Goal: Find specific page/section: Find specific page/section

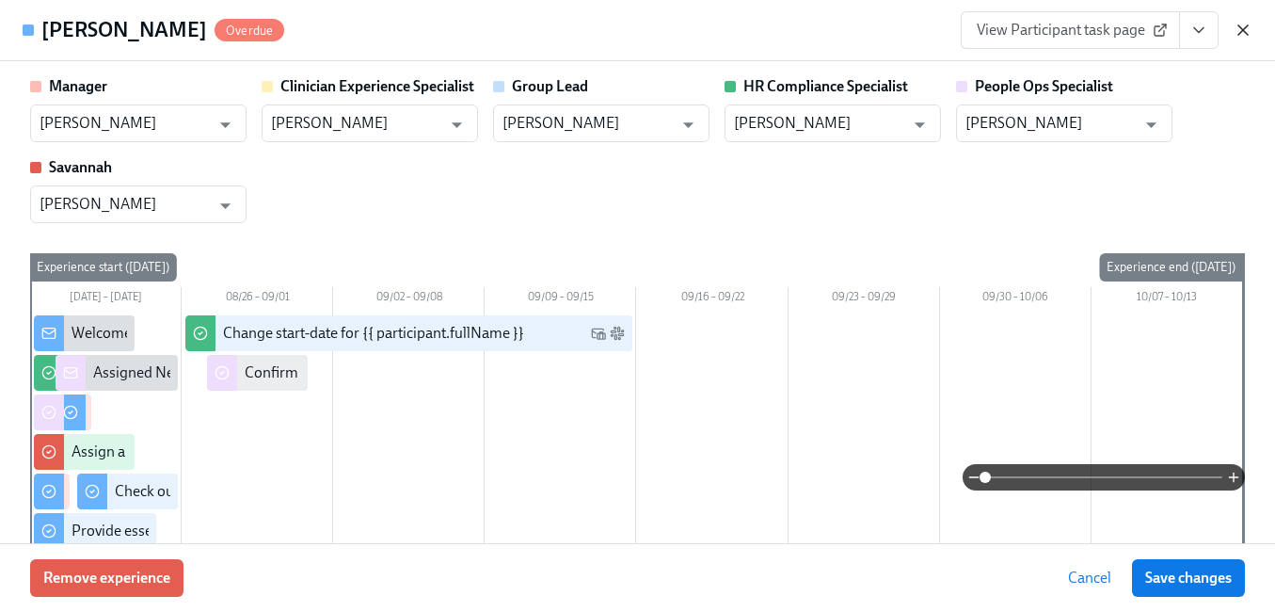
scroll to position [269, 0]
drag, startPoint x: 0, startPoint y: 0, endPoint x: 1237, endPoint y: 28, distance: 1237.5
click at [1237, 28] on icon "button" at bounding box center [1242, 30] width 19 height 19
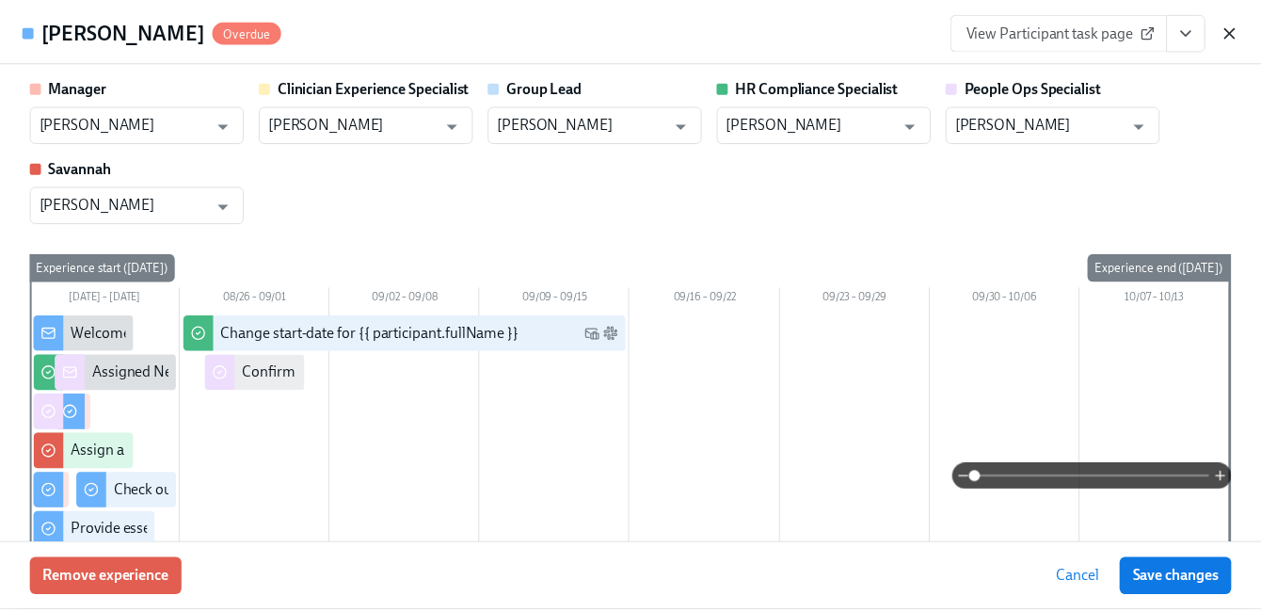
scroll to position [0, 0]
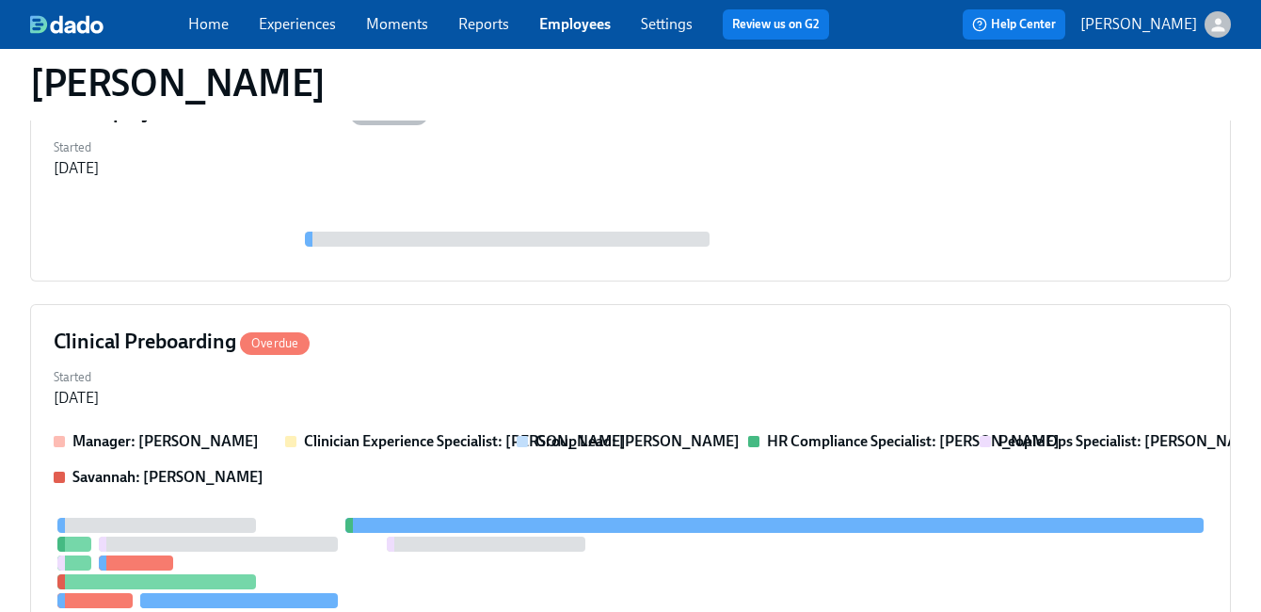
click at [565, 19] on link "Employees" at bounding box center [575, 24] width 72 height 18
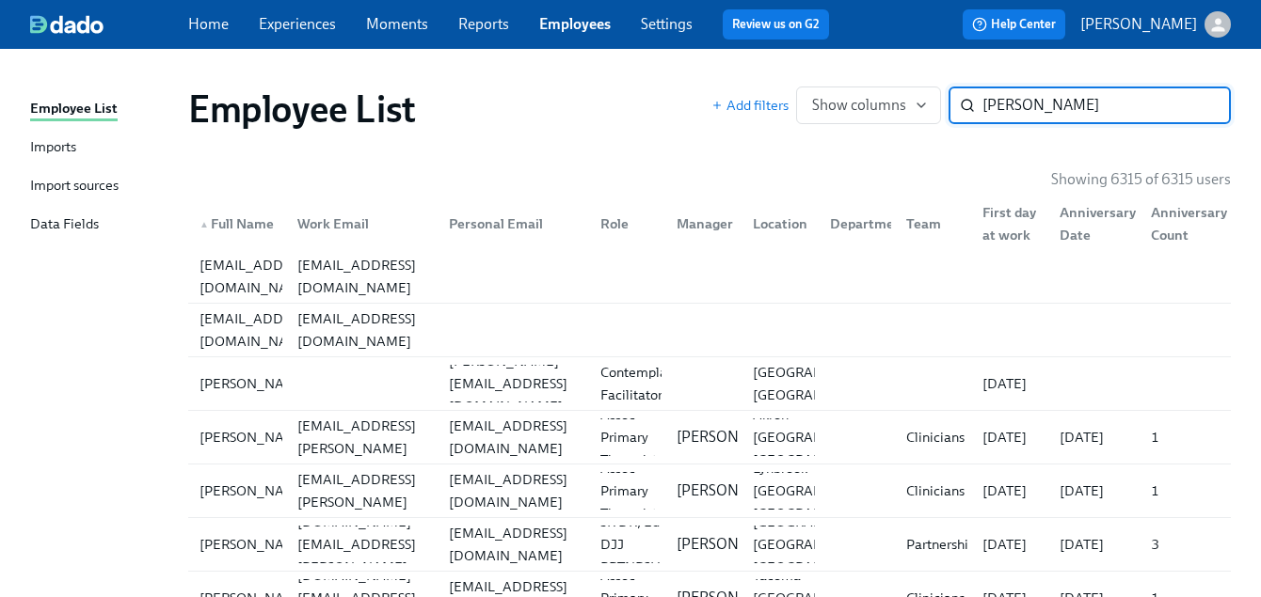
type input "[PERSON_NAME]"
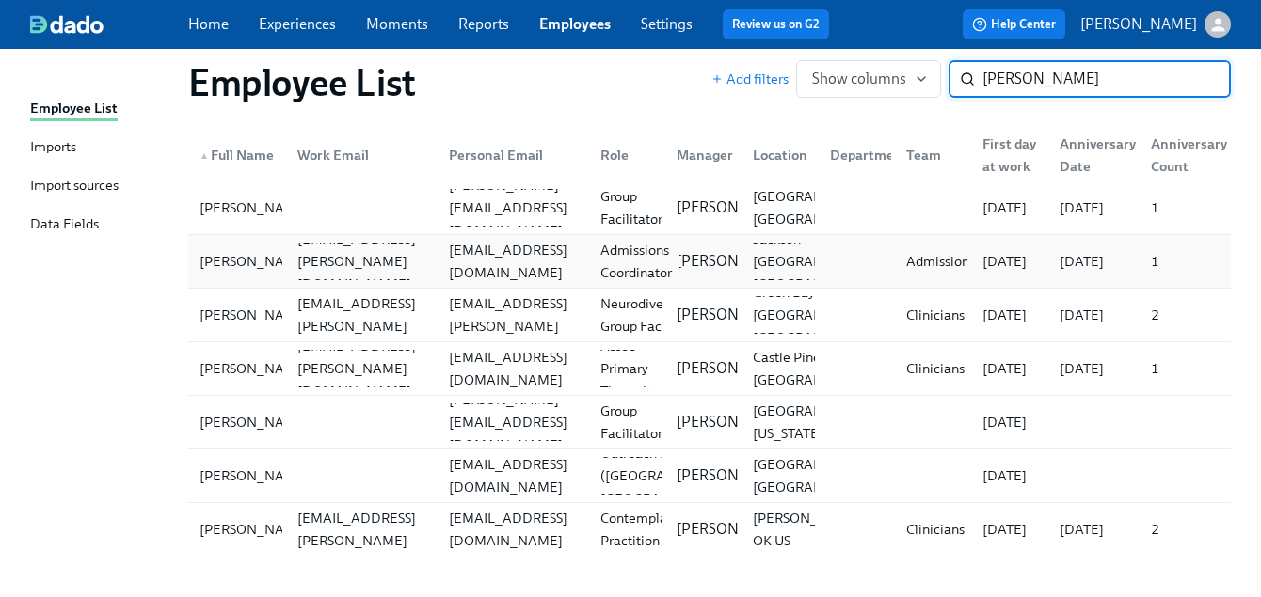
scroll to position [72, 0]
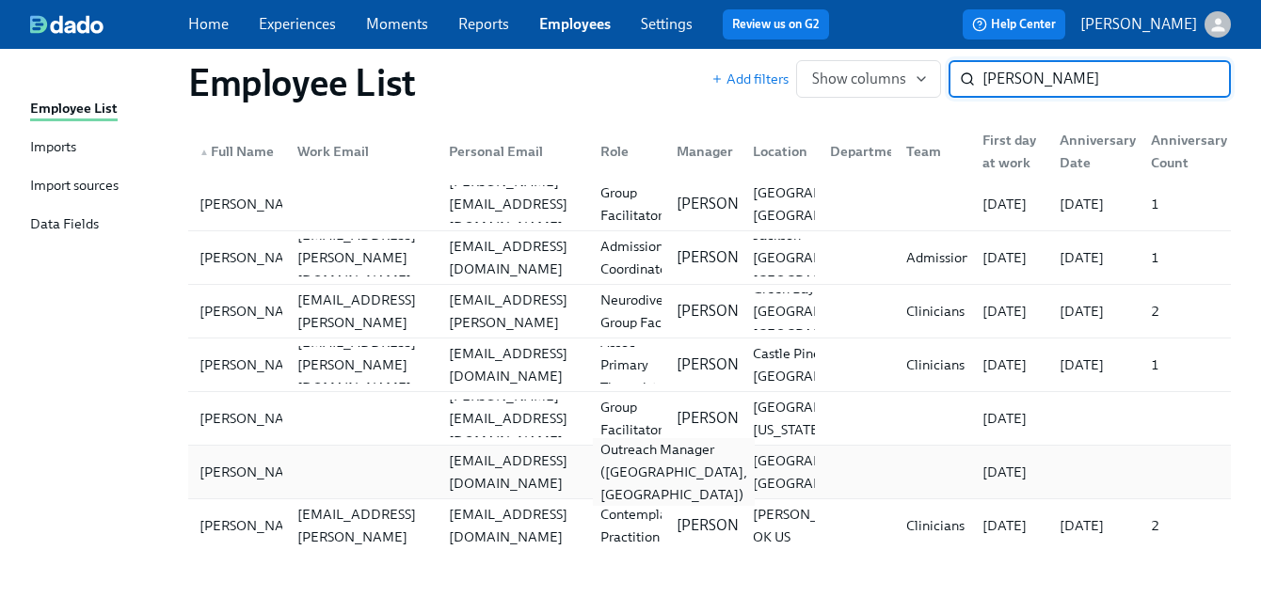
click at [633, 471] on div "Outreach Manager ([GEOGRAPHIC_DATA], [GEOGRAPHIC_DATA])" at bounding box center [674, 472] width 162 height 68
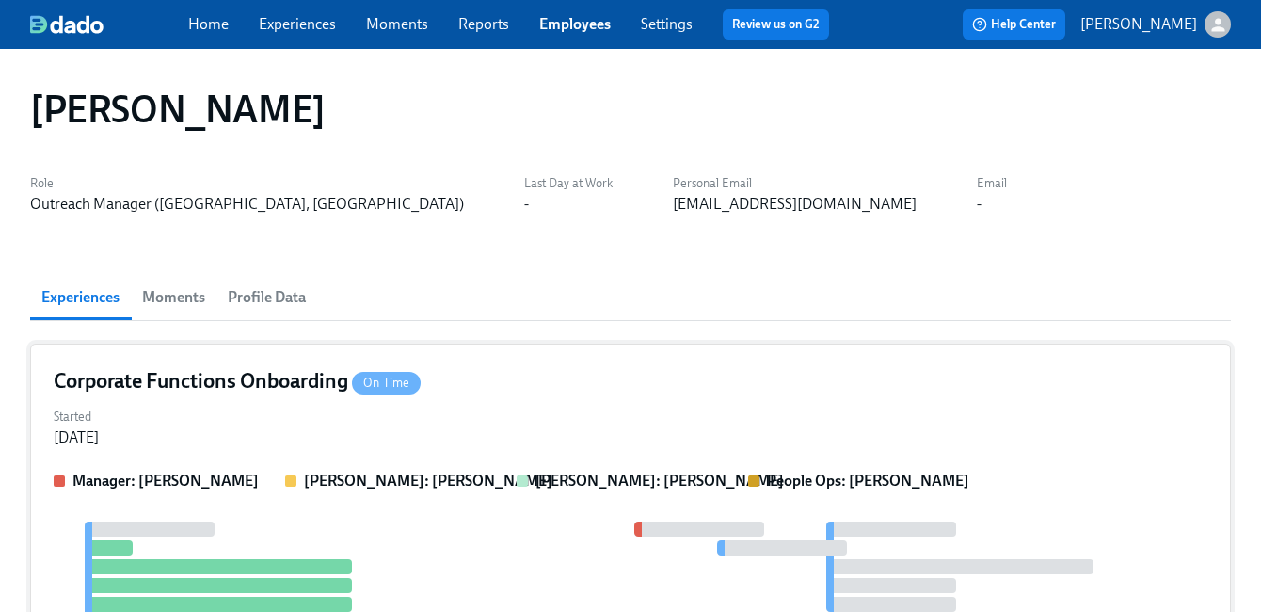
click at [659, 374] on div "Corporate Functions Onboarding On Time" at bounding box center [630, 381] width 1153 height 28
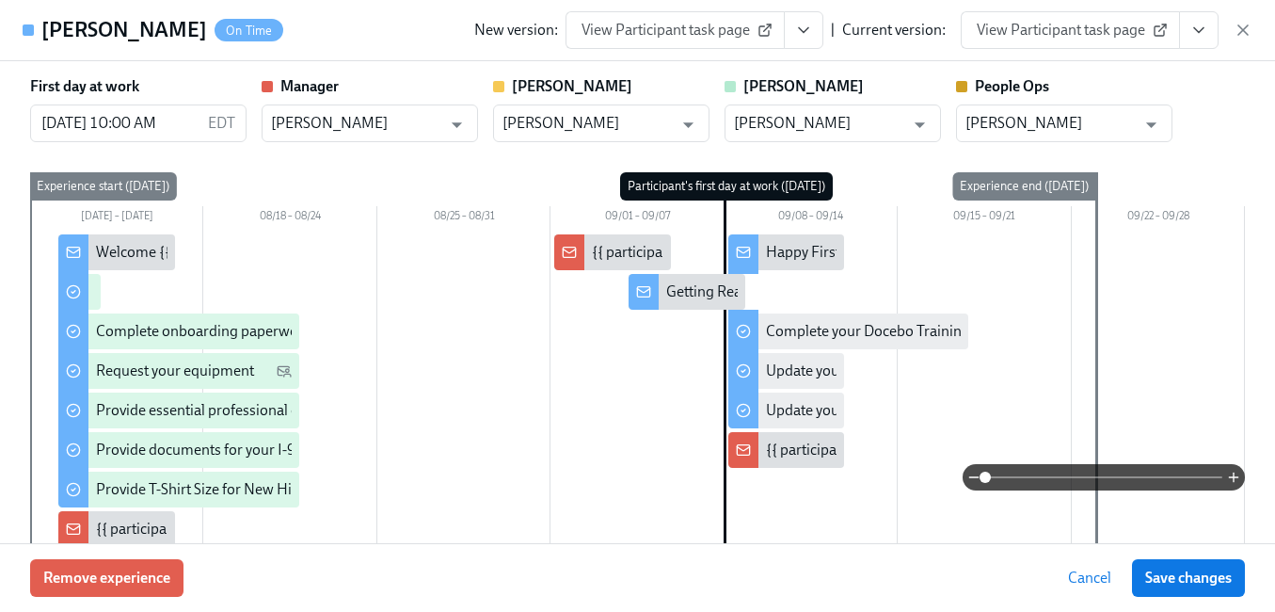
click at [1198, 30] on icon "View task page" at bounding box center [1198, 30] width 9 height 5
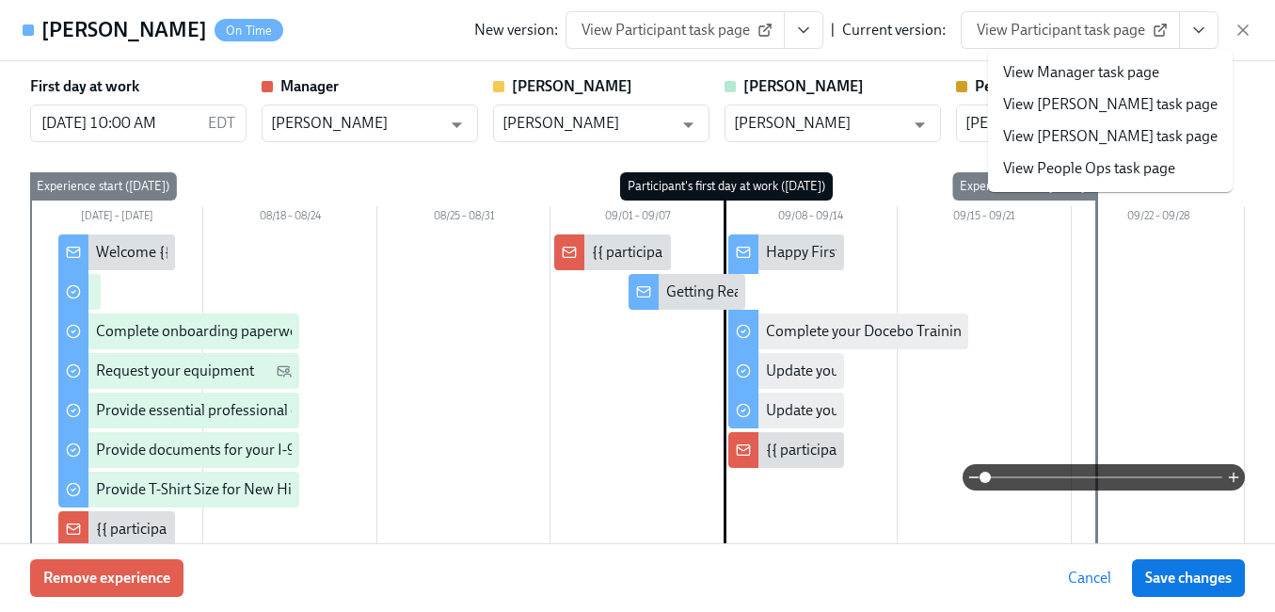
click at [1108, 171] on link "View People Ops task page" at bounding box center [1089, 168] width 172 height 21
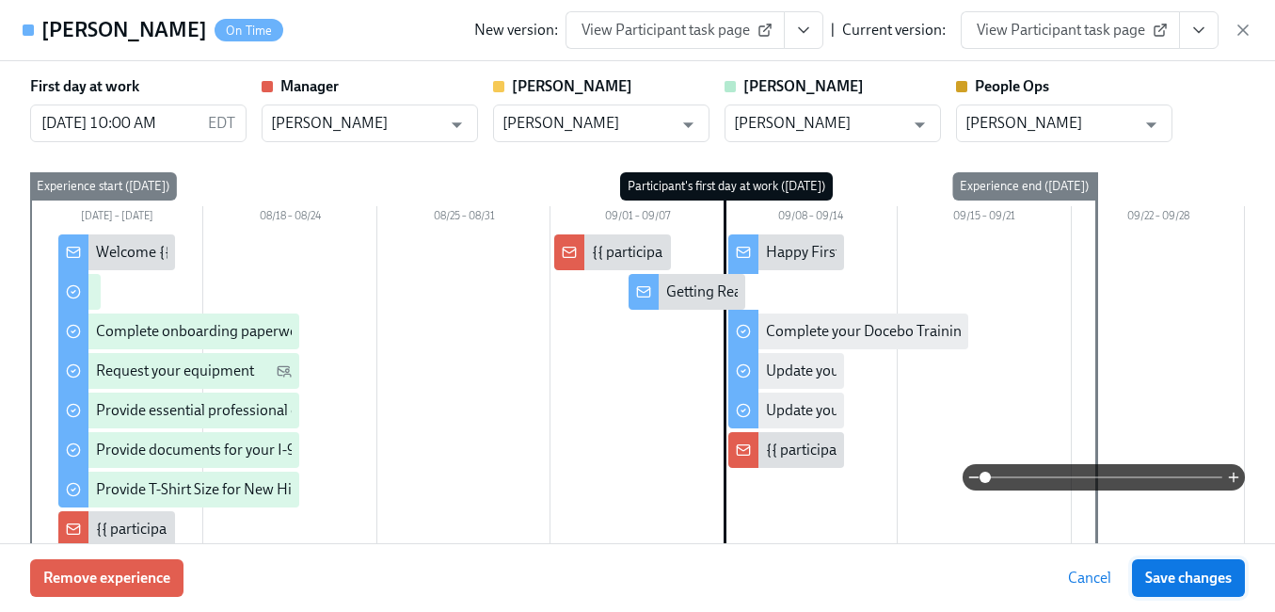
click at [1163, 565] on button "Save changes" at bounding box center [1188, 578] width 113 height 38
